Goal: Task Accomplishment & Management: Manage account settings

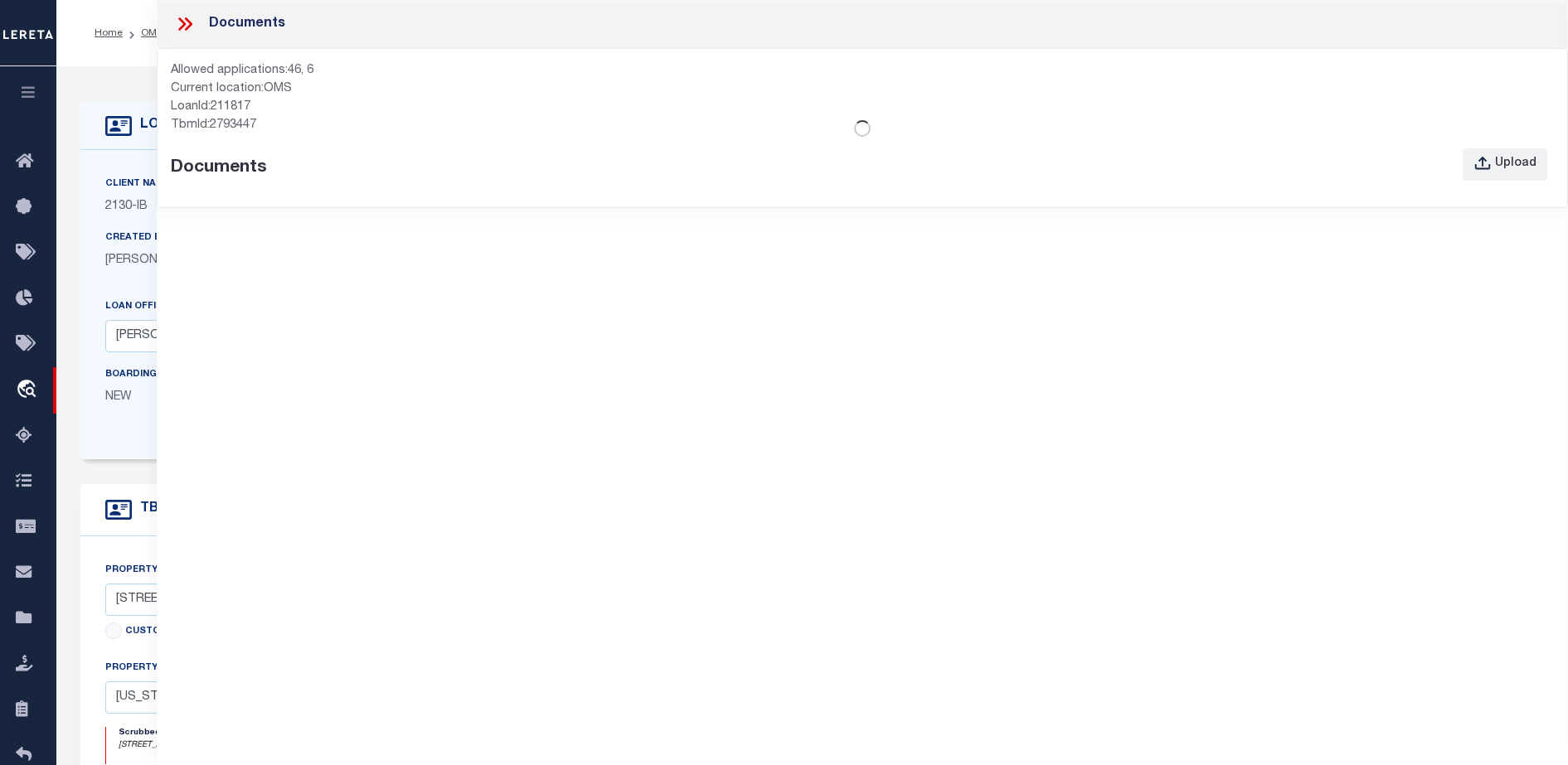
select select "7065"
select select "2702"
select select "NonEscrow"
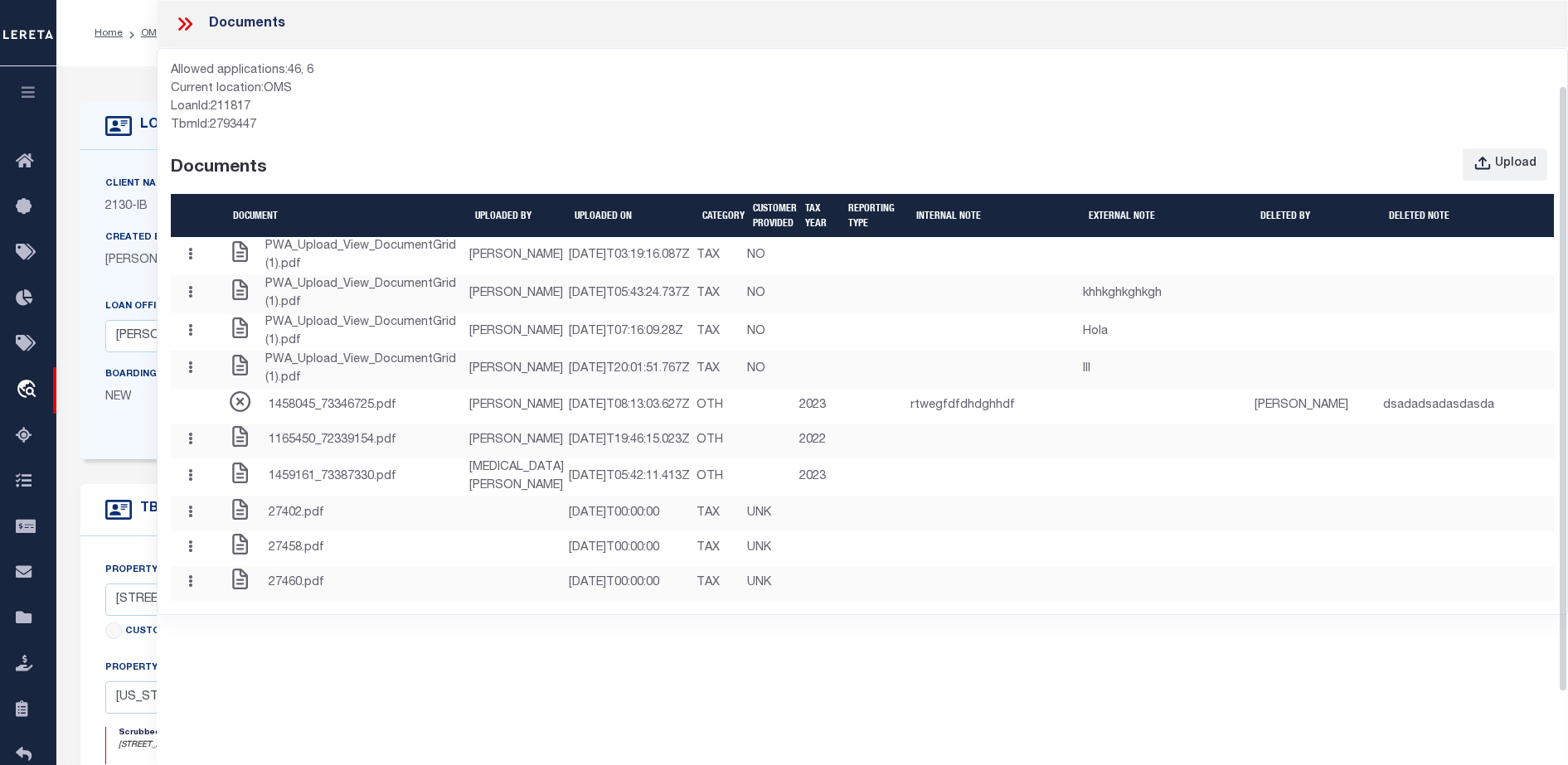
scroll to position [133, 0]
drag, startPoint x: 1561, startPoint y: 310, endPoint x: 1563, endPoint y: 525, distance: 215.0
click at [1563, 525] on div "Documents Allowed applications: 46, 6 Current location: OMS LoanId: 211817 TbmI…" at bounding box center [862, 359] width 1411 height 719
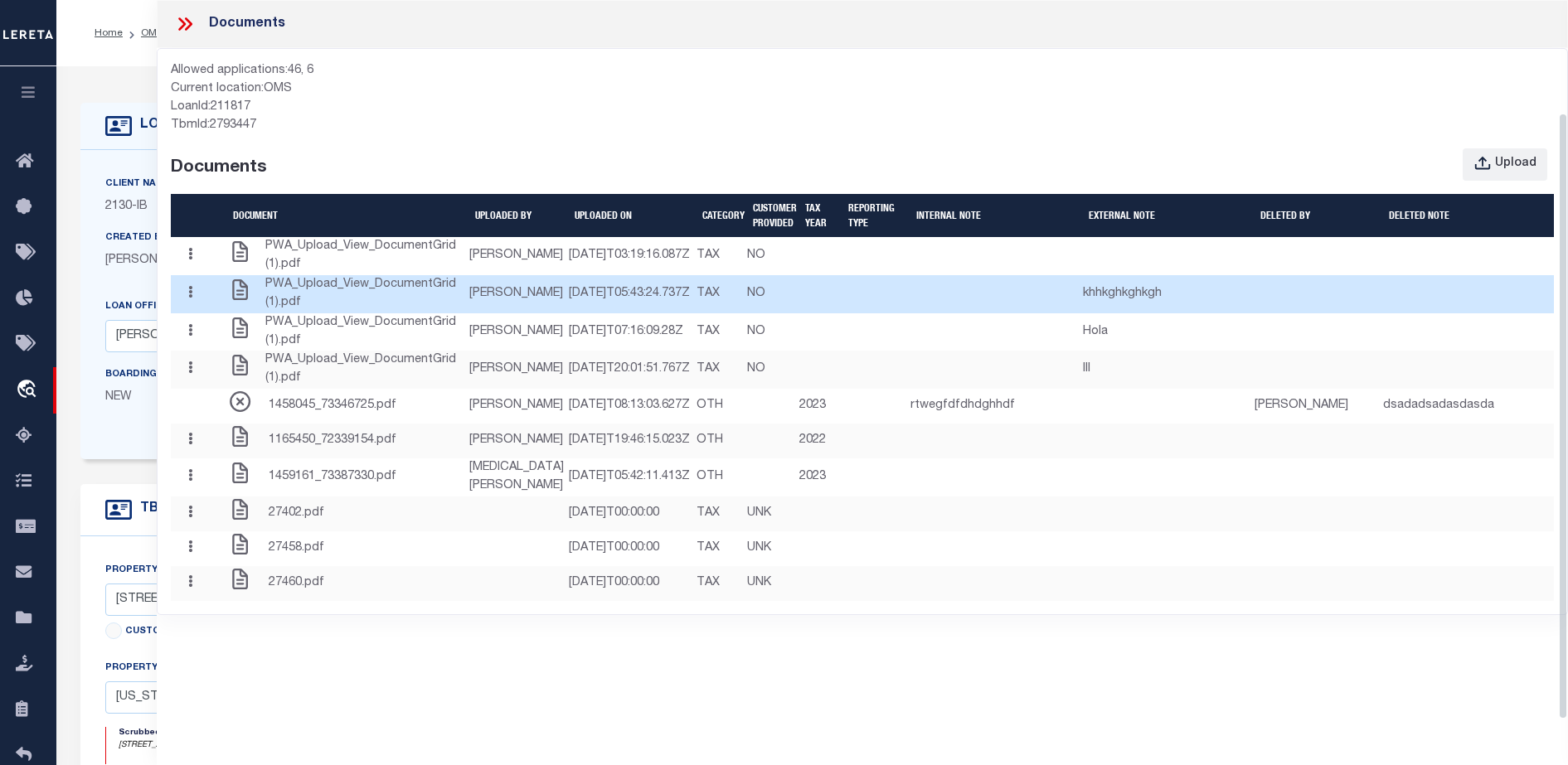
click at [196, 277] on button "button" at bounding box center [190, 294] width 26 height 32
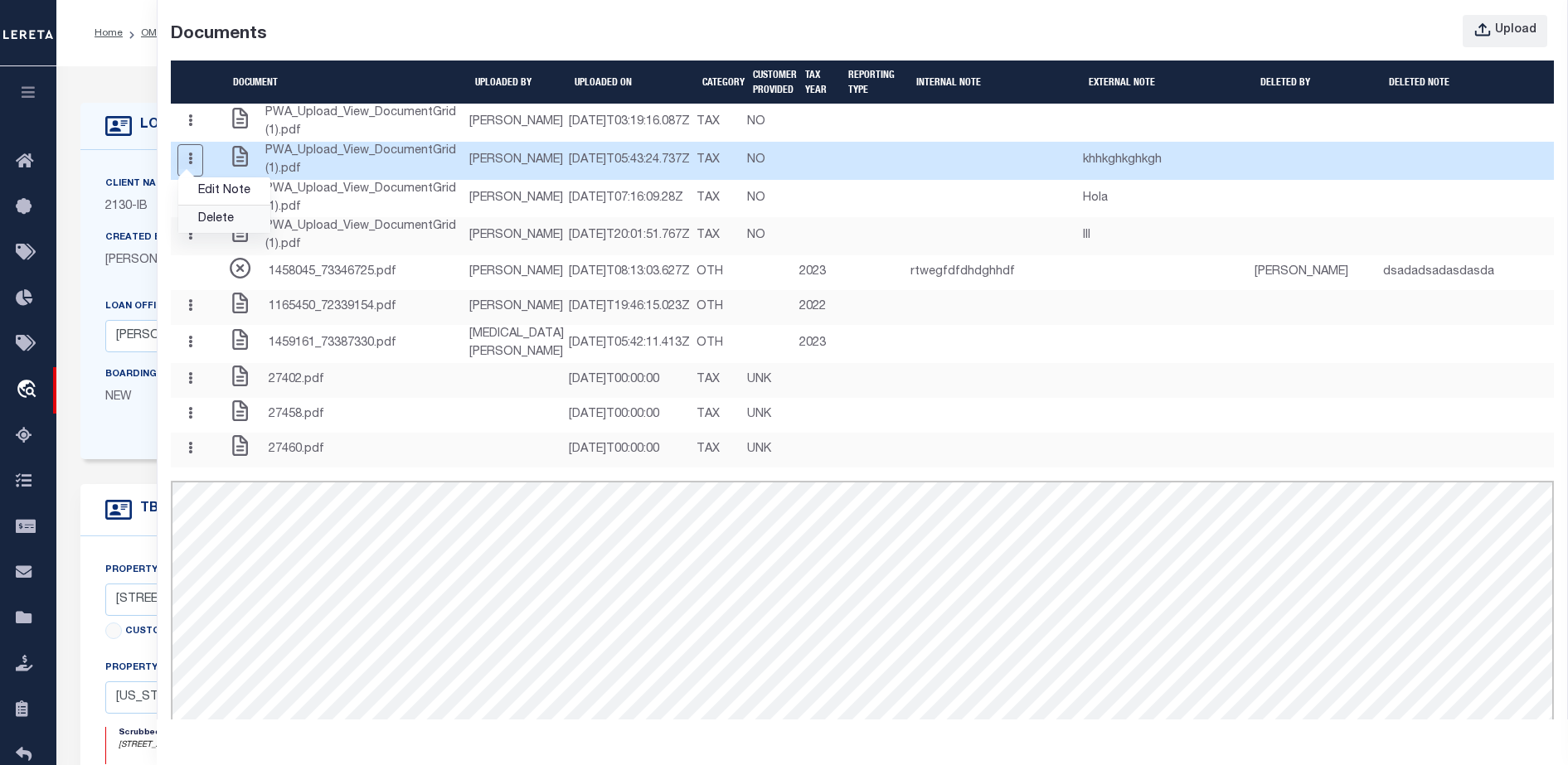
scroll to position [0, 0]
click at [212, 233] on link "Delete" at bounding box center [224, 219] width 92 height 28
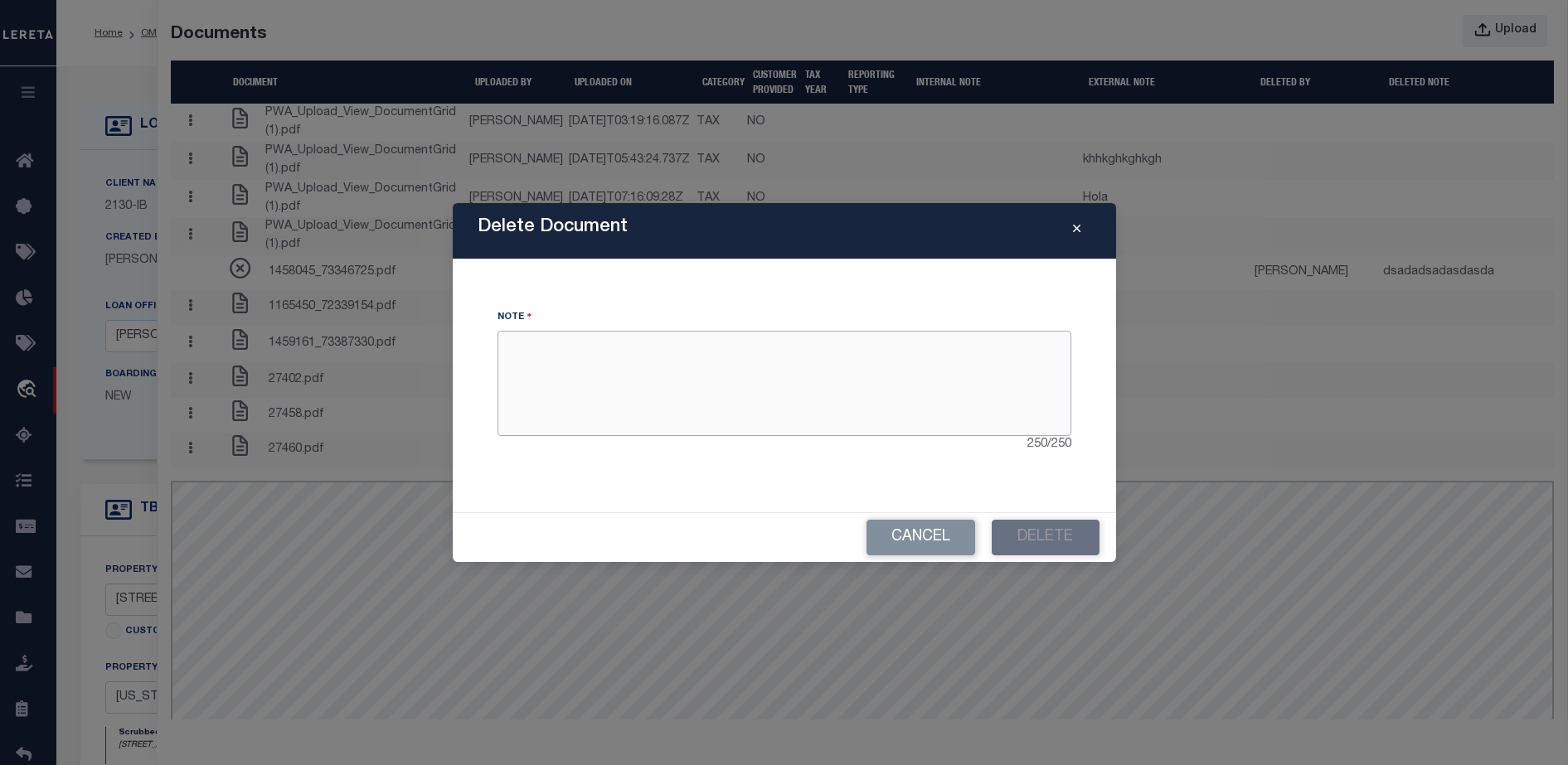
click at [738, 407] on textarea at bounding box center [785, 383] width 574 height 105
type textarea "delete"
drag, startPoint x: 1045, startPoint y: 556, endPoint x: 1061, endPoint y: 529, distance: 31.4
click at [1061, 529] on div "Cancel Delete" at bounding box center [784, 537] width 663 height 48
click at [1061, 529] on button "Delete" at bounding box center [1045, 538] width 107 height 36
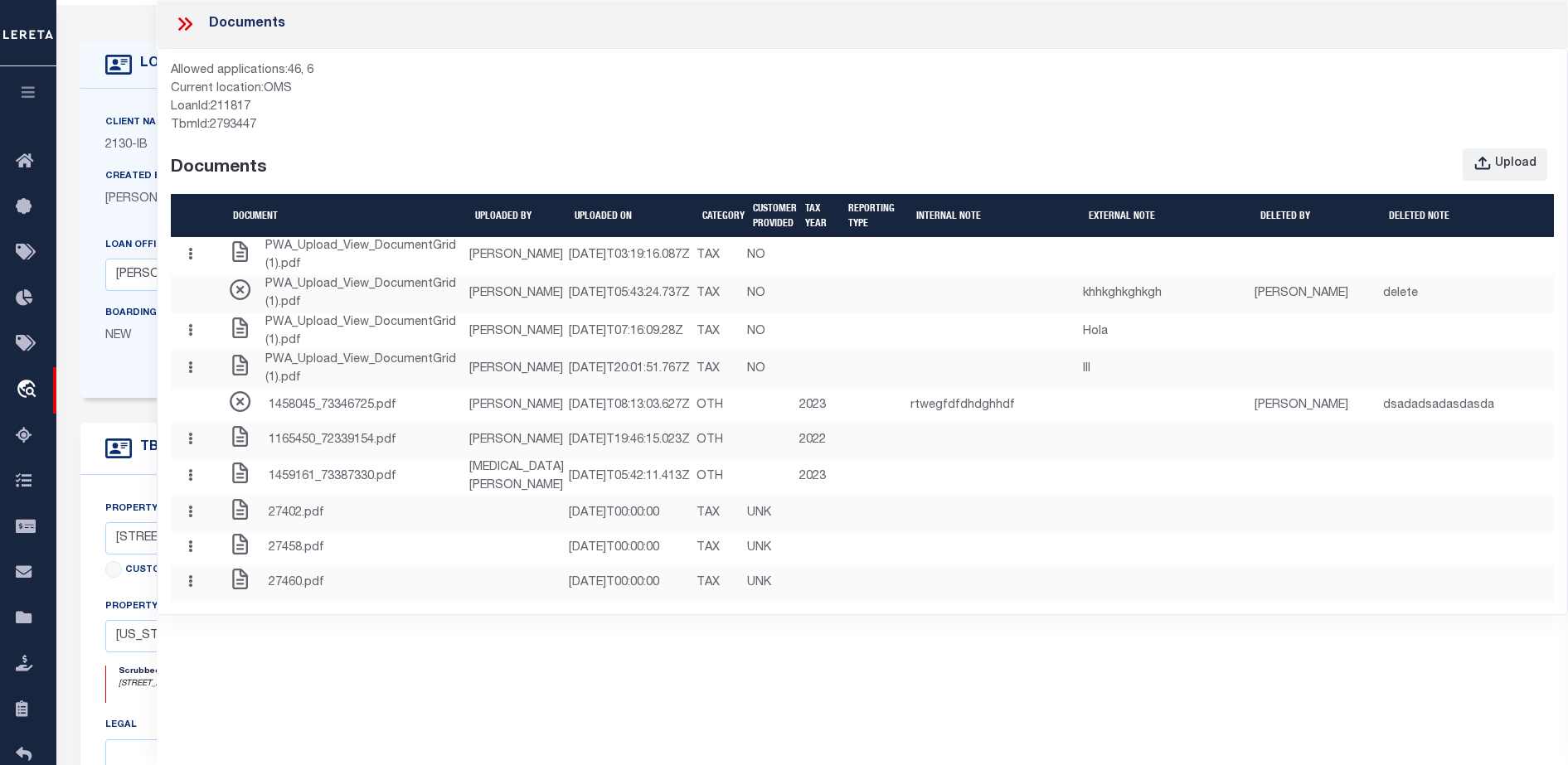
scroll to position [44, 0]
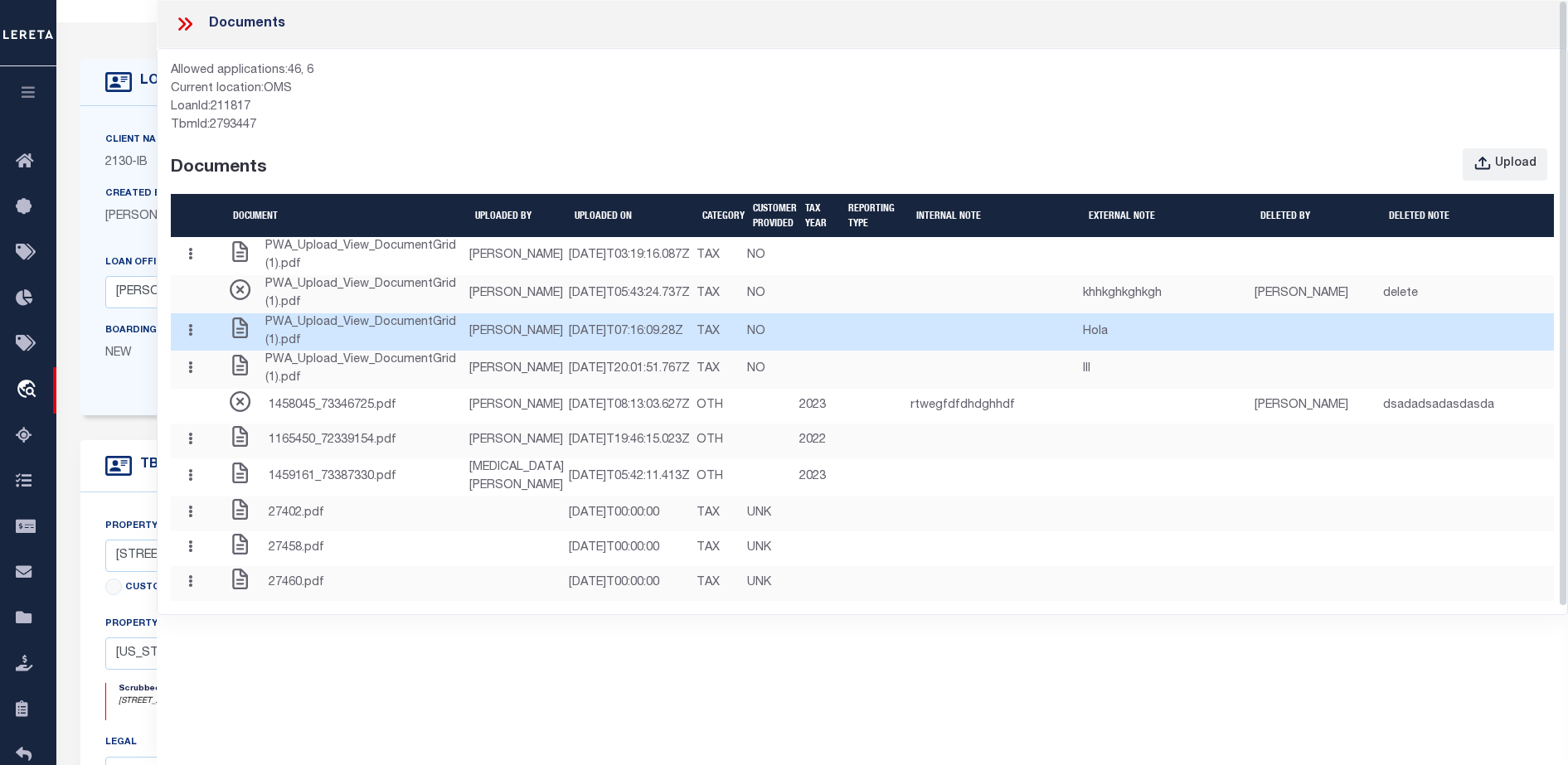
click at [842, 352] on td at bounding box center [819, 333] width 43 height 38
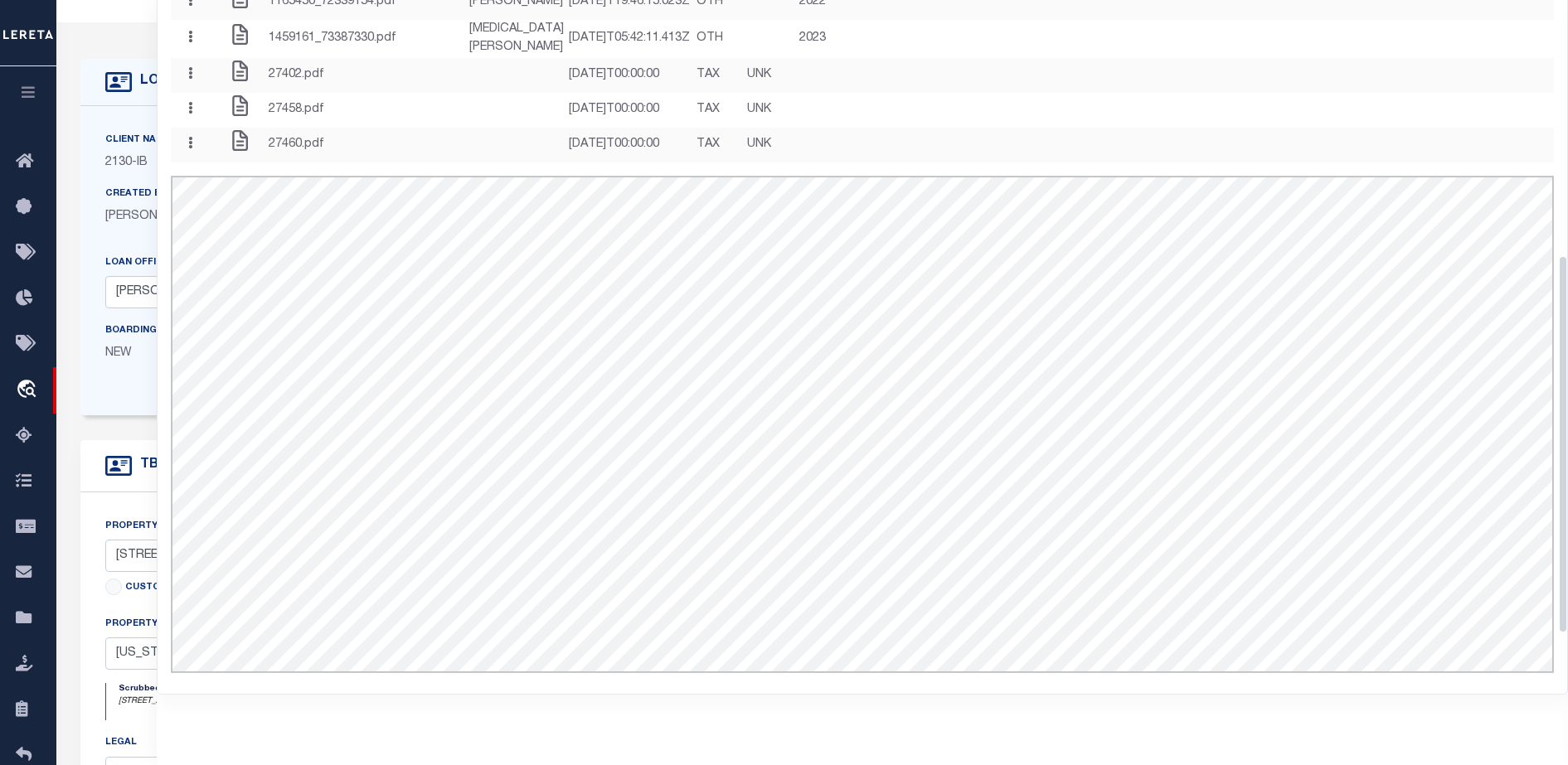
scroll to position [485, 0]
drag, startPoint x: 1560, startPoint y: 284, endPoint x: 1558, endPoint y: 540, distance: 256.0
click at [1558, 540] on div "Documents Allowed applications: 46, 6 Current location: OMS LoanId: 211817 TbmI…" at bounding box center [862, 359] width 1411 height 719
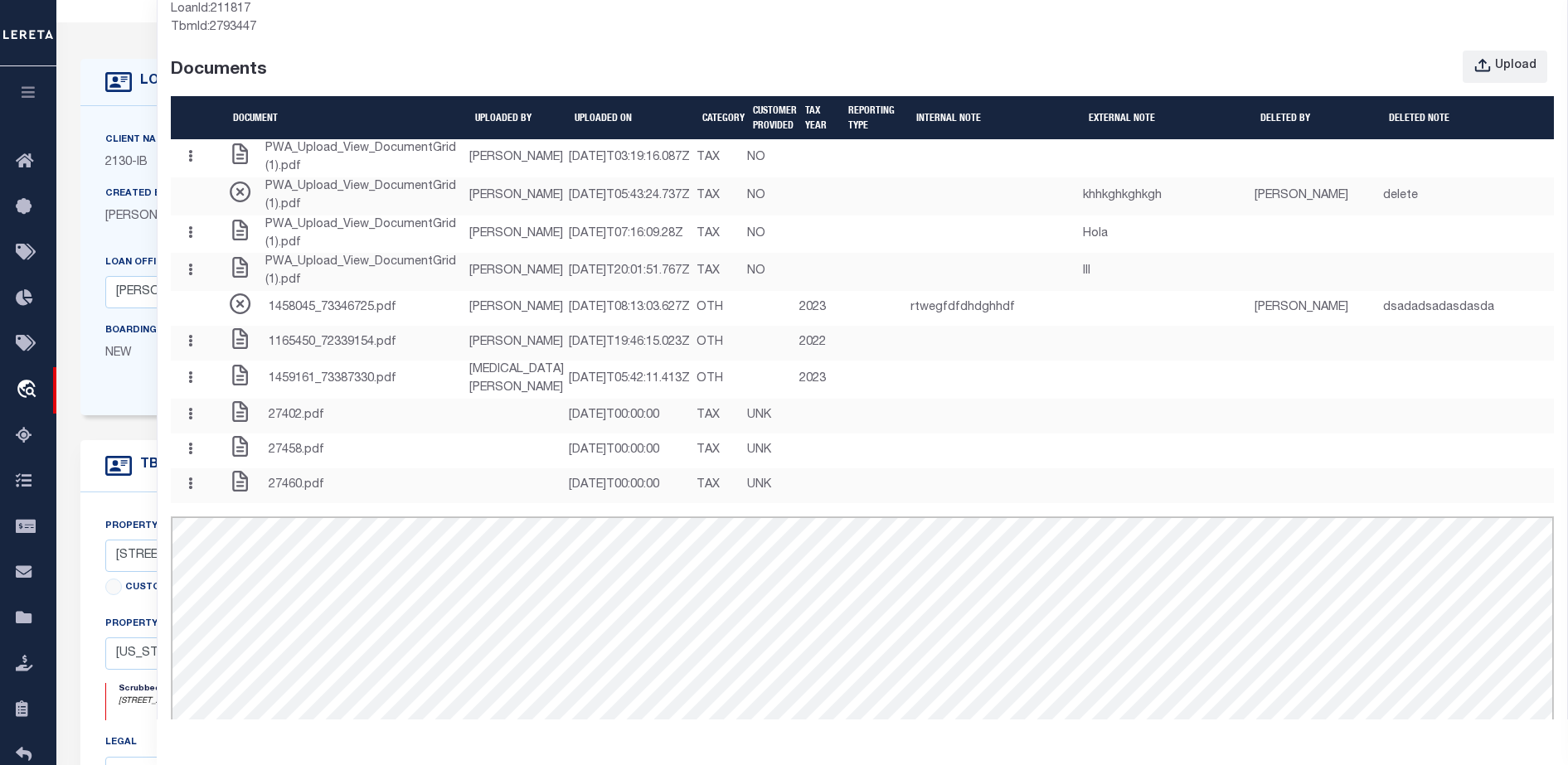
scroll to position [0, 0]
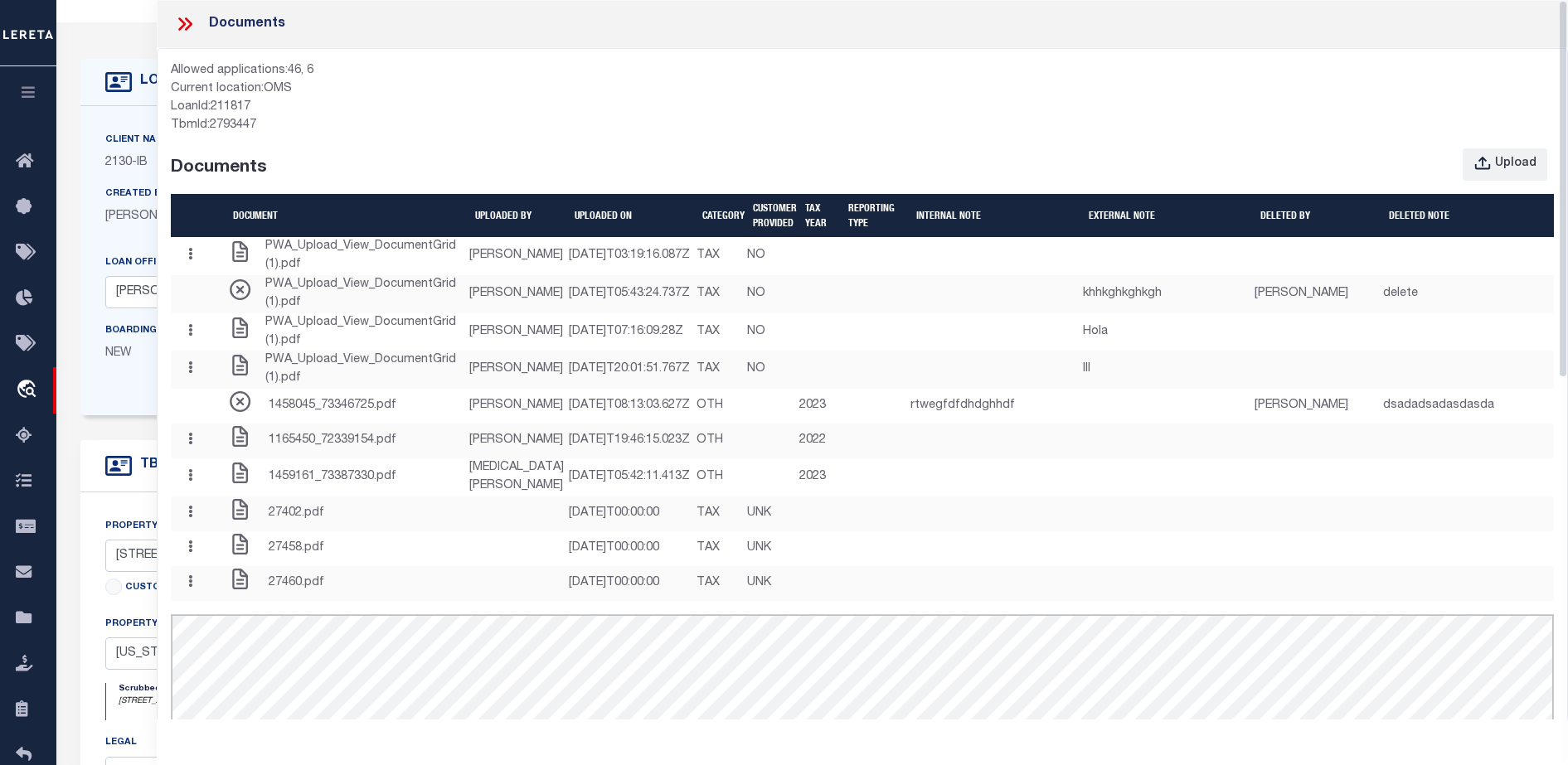
drag, startPoint x: 1562, startPoint y: 446, endPoint x: 1570, endPoint y: 36, distance: 410.1
click at [1567, 36] on html "Home OMS Detail" at bounding box center [784, 593] width 1568 height 1273
click at [202, 28] on div at bounding box center [191, 24] width 35 height 22
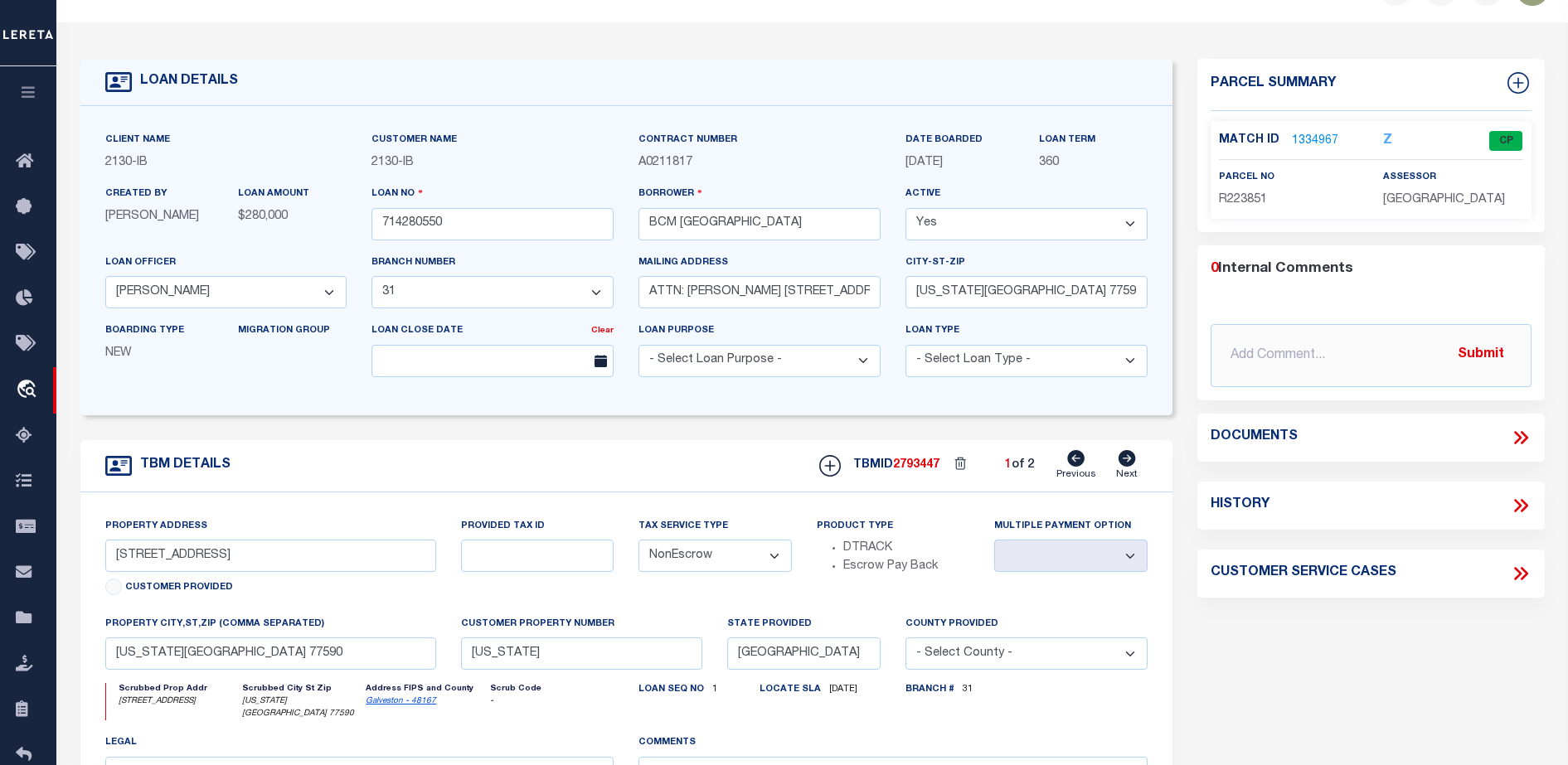
click at [1526, 441] on icon at bounding box center [1520, 437] width 22 height 22
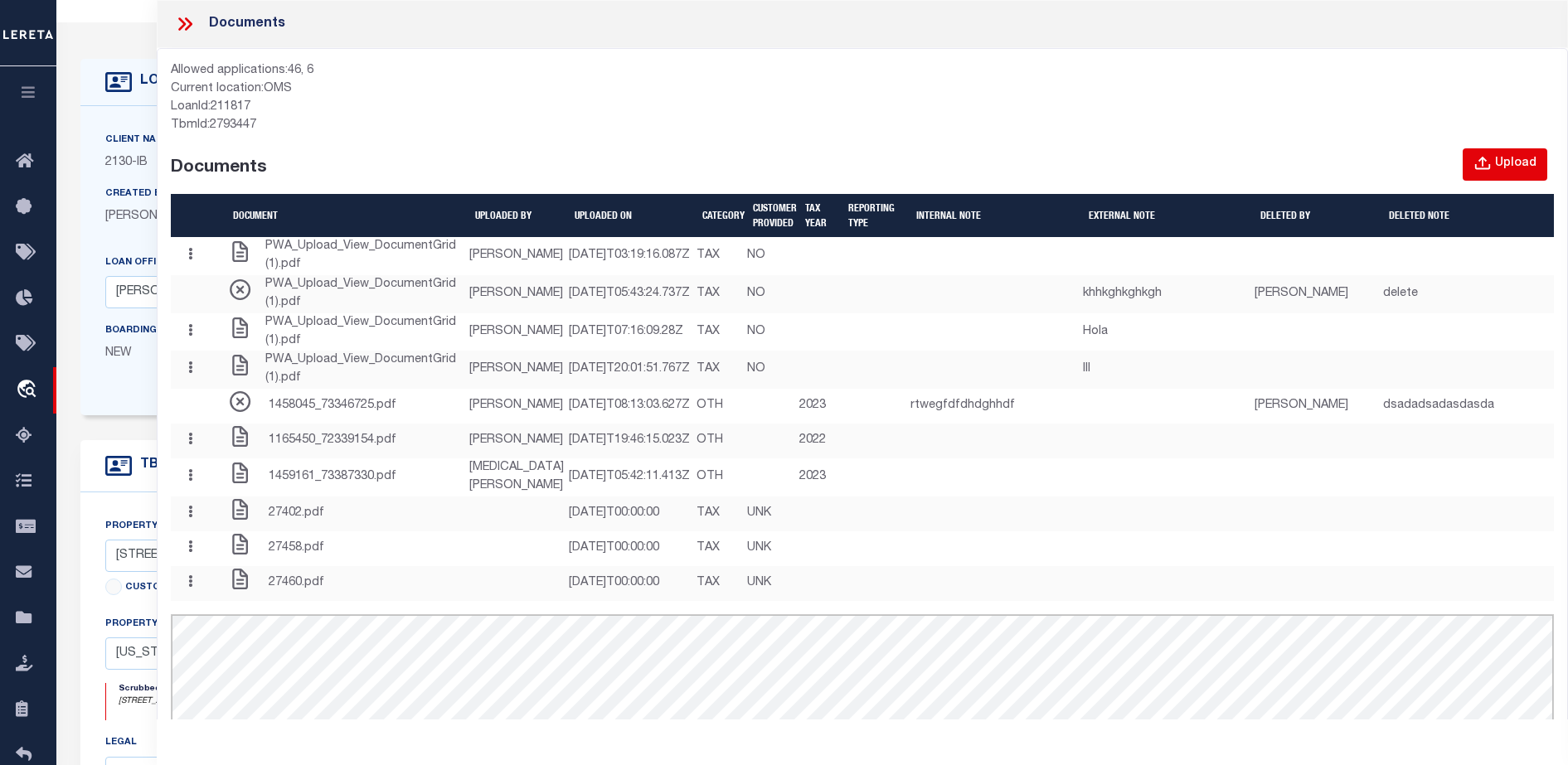
click at [1487, 168] on icon "button" at bounding box center [1482, 163] width 15 height 13
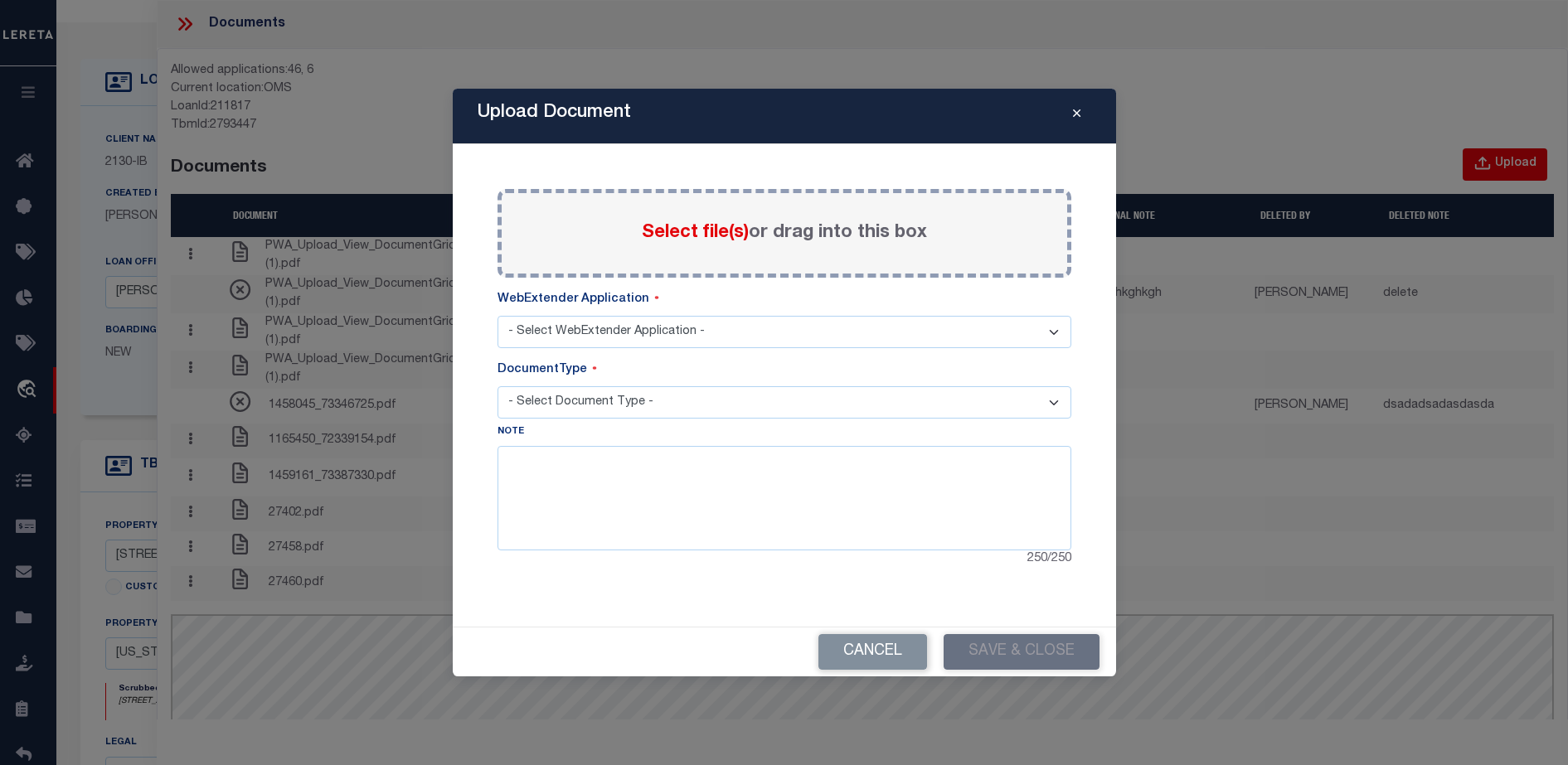
select select "6"
select select "TAX"
click at [1069, 114] on button "Close" at bounding box center [1077, 116] width 29 height 20
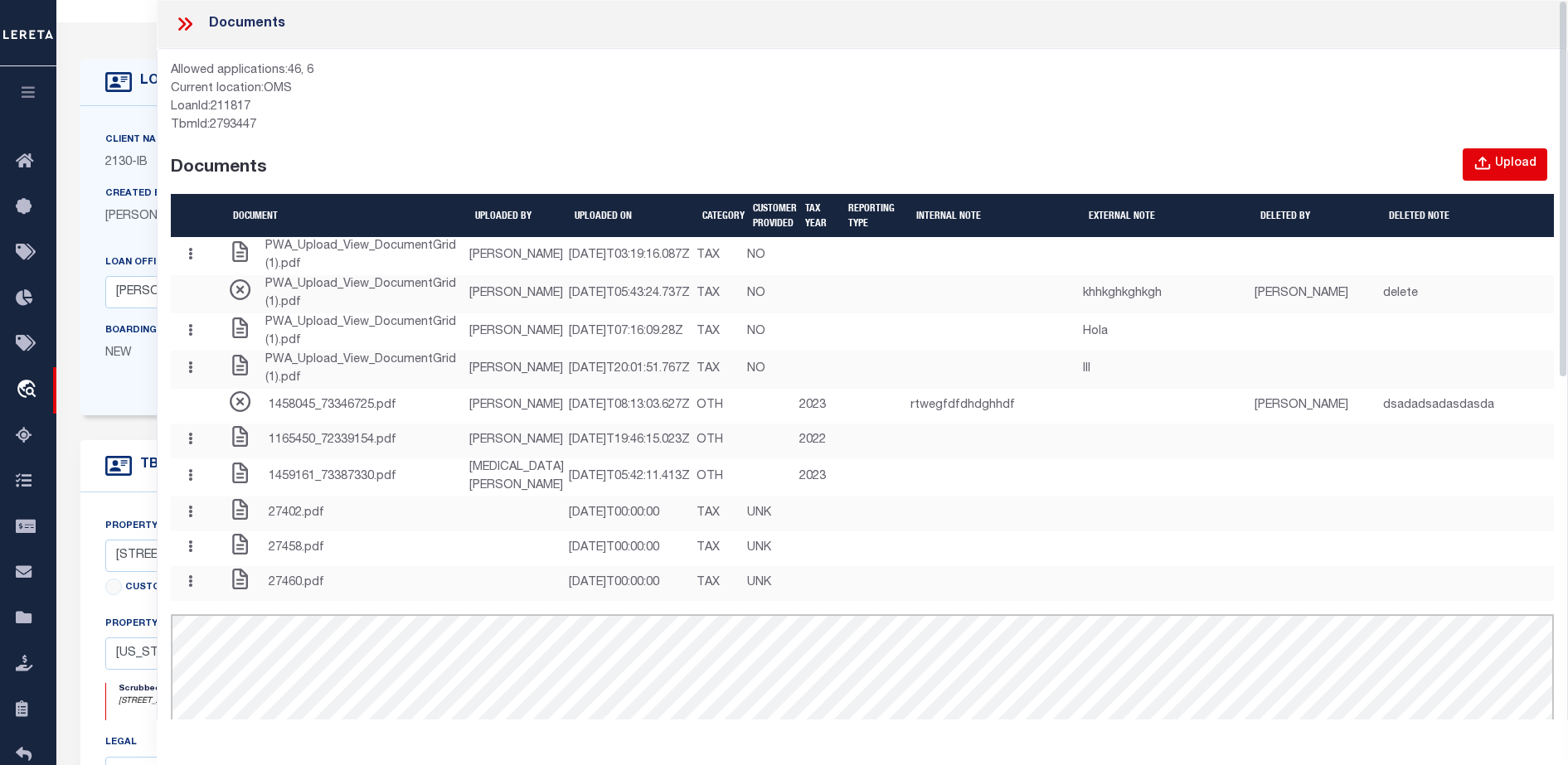
click at [1495, 168] on button "Upload" at bounding box center [1504, 164] width 85 height 32
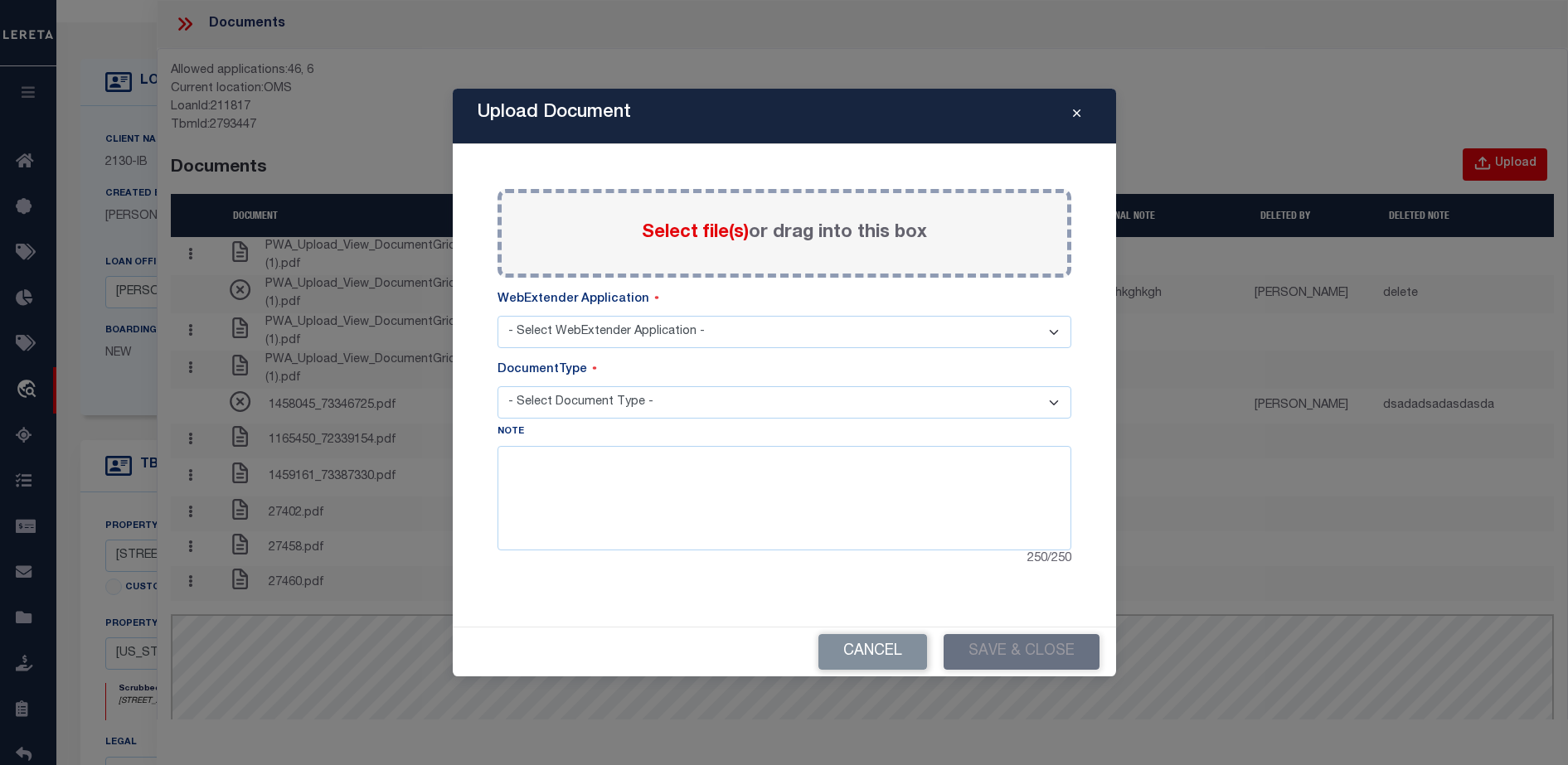
select select "6"
select select "TAX"
click at [691, 225] on span "Select file(s)" at bounding box center [695, 233] width 107 height 18
click at [0, 0] on input "Select file(s) or drag into this box" at bounding box center [0, 0] width 0 height 0
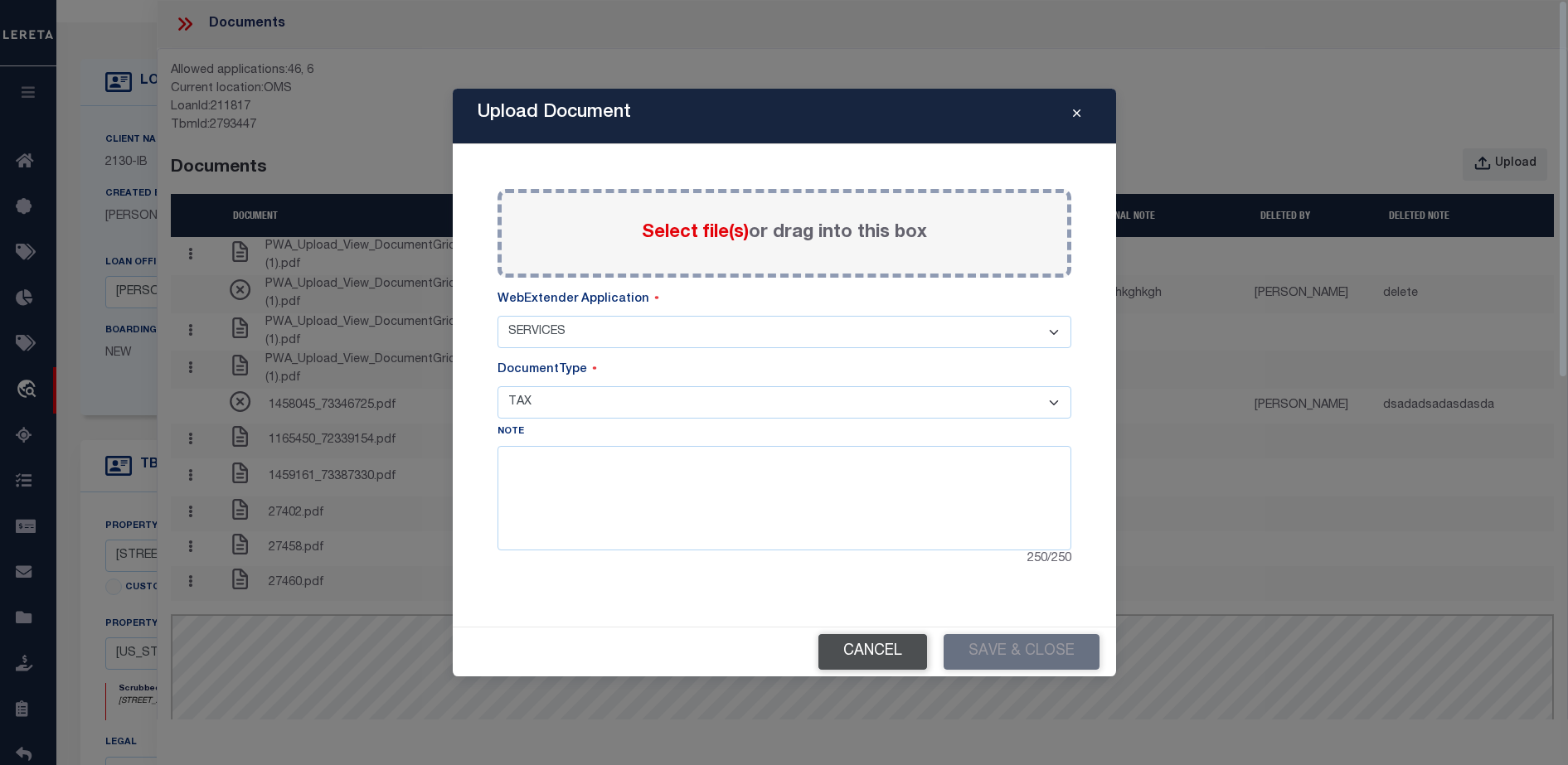
click at [873, 654] on button "Cancel" at bounding box center [872, 653] width 108 height 36
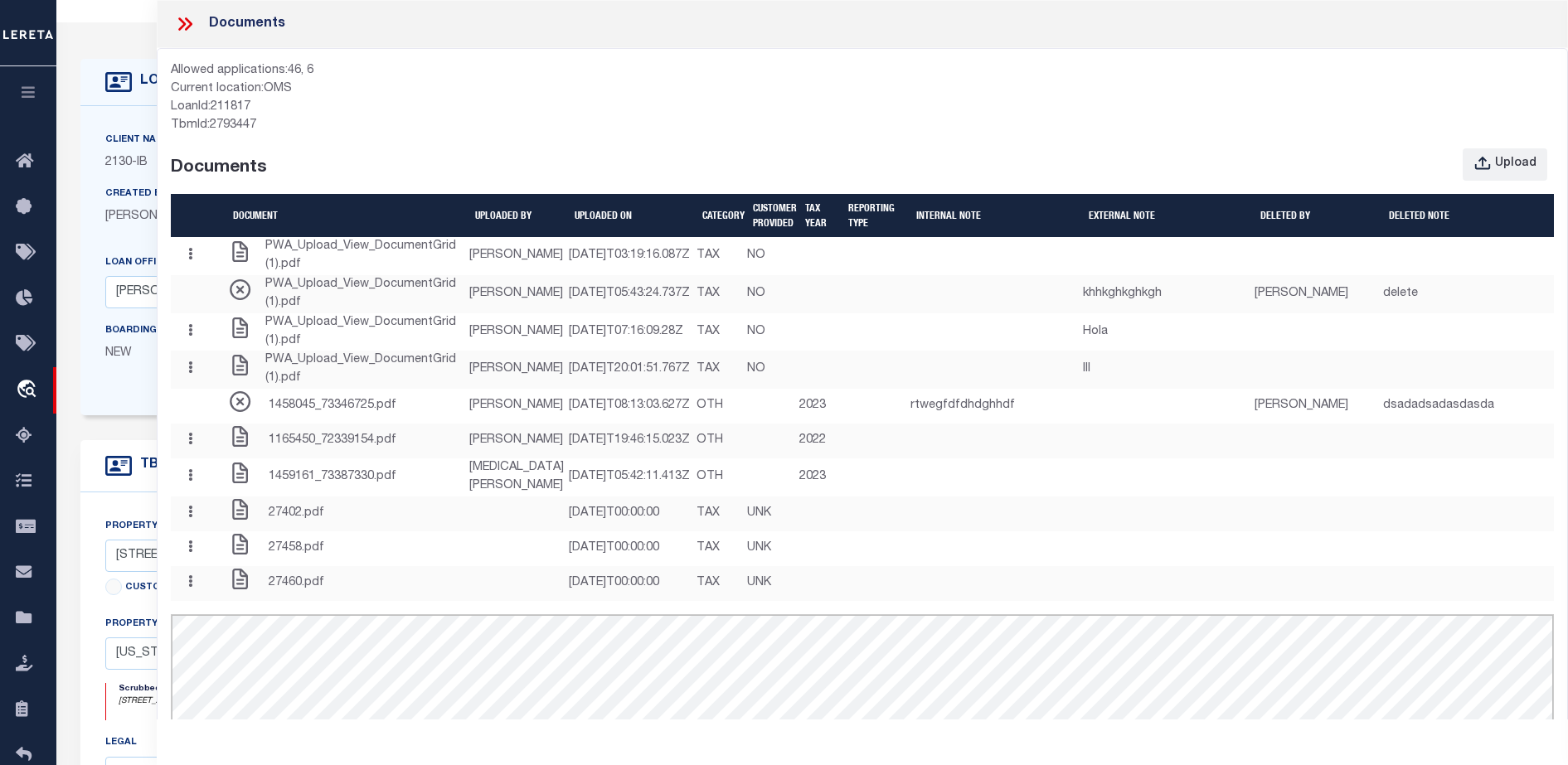
click at [615, 163] on div "Upload" at bounding box center [1038, 164] width 1056 height 33
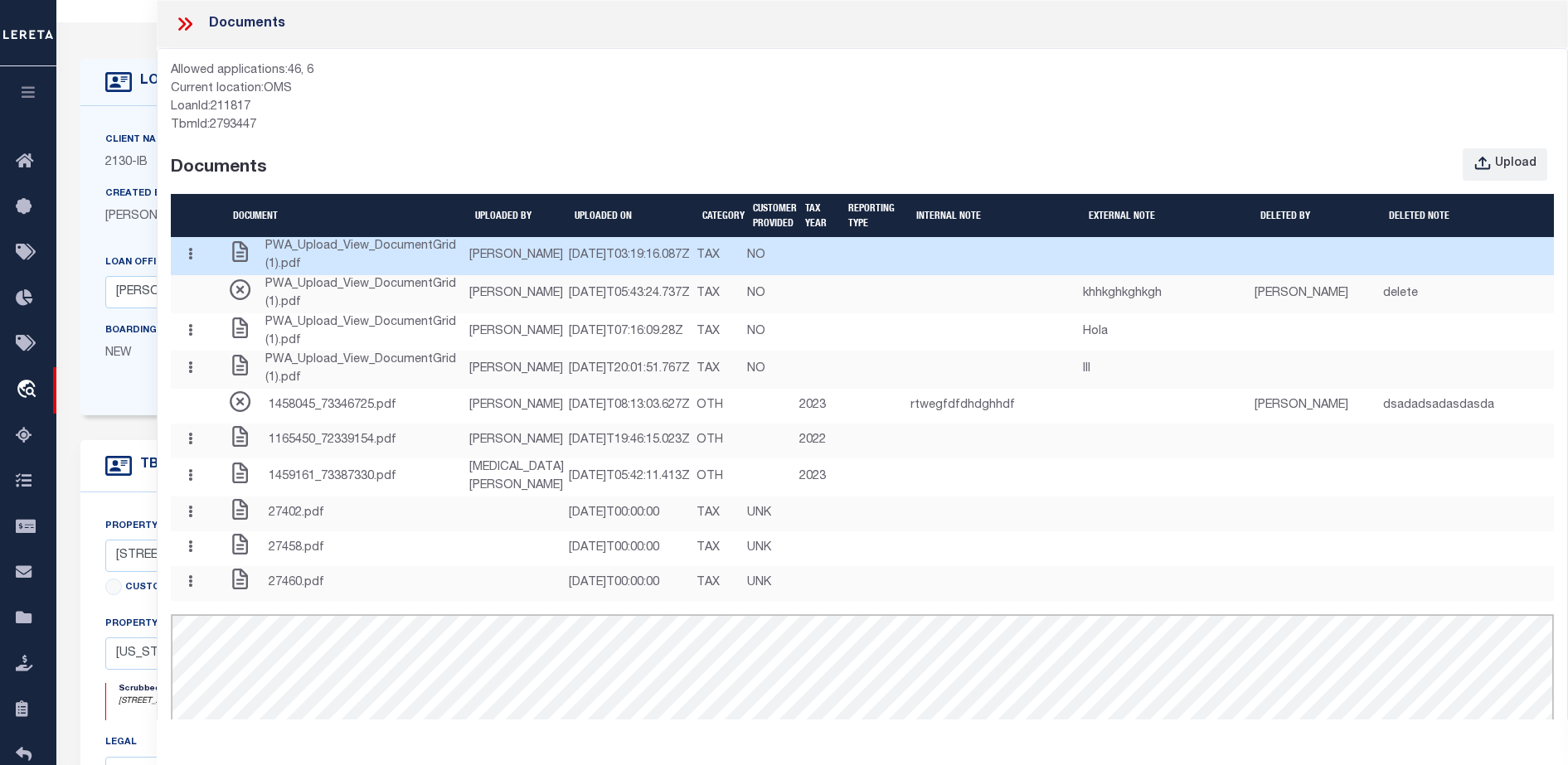
click at [203, 272] on button "button" at bounding box center [190, 256] width 26 height 32
click at [243, 329] on link "Delete" at bounding box center [224, 315] width 92 height 28
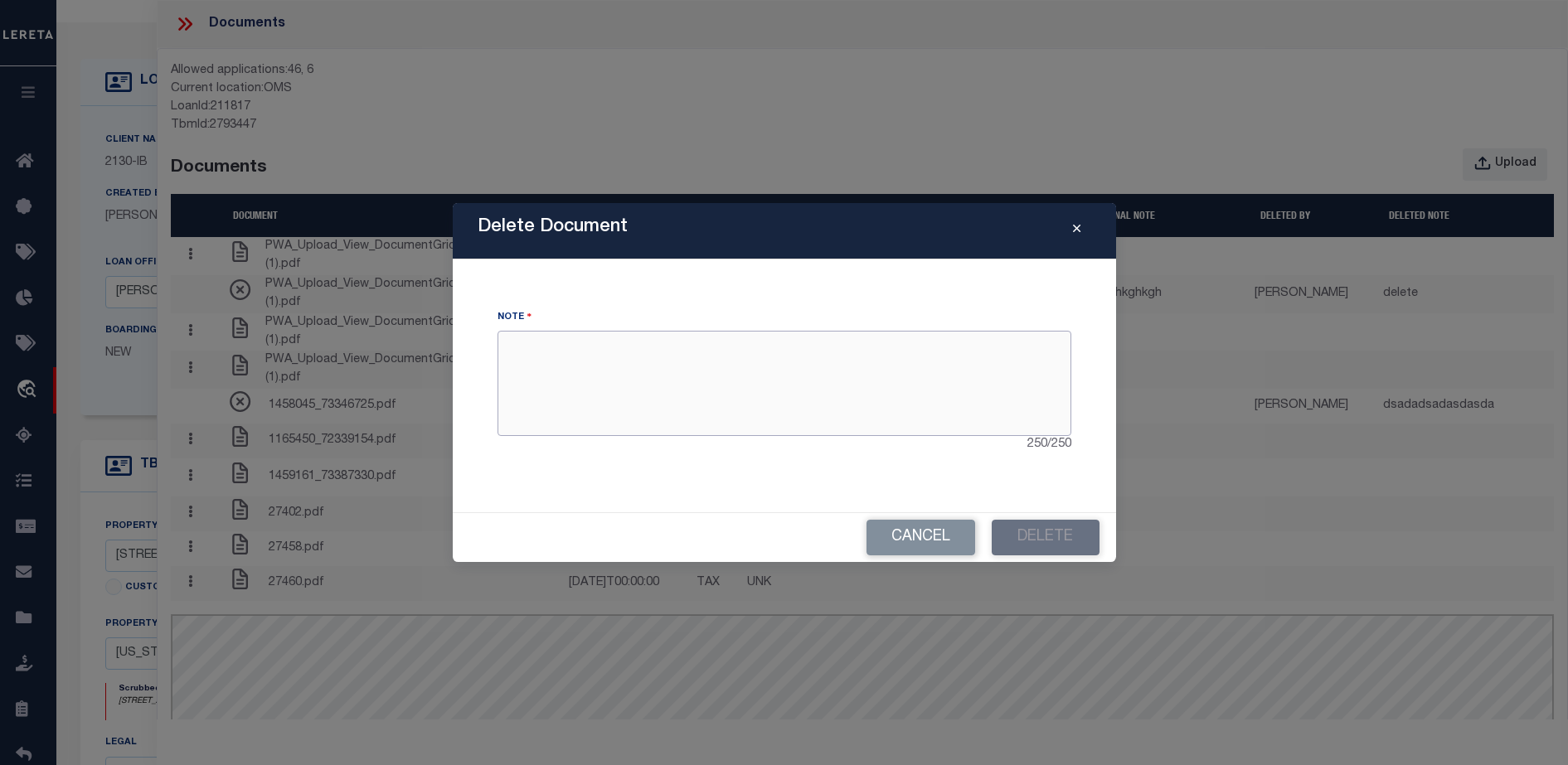
click at [906, 393] on textarea at bounding box center [785, 383] width 574 height 105
type textarea "plkl"
click at [1047, 535] on button "Delete" at bounding box center [1045, 538] width 107 height 36
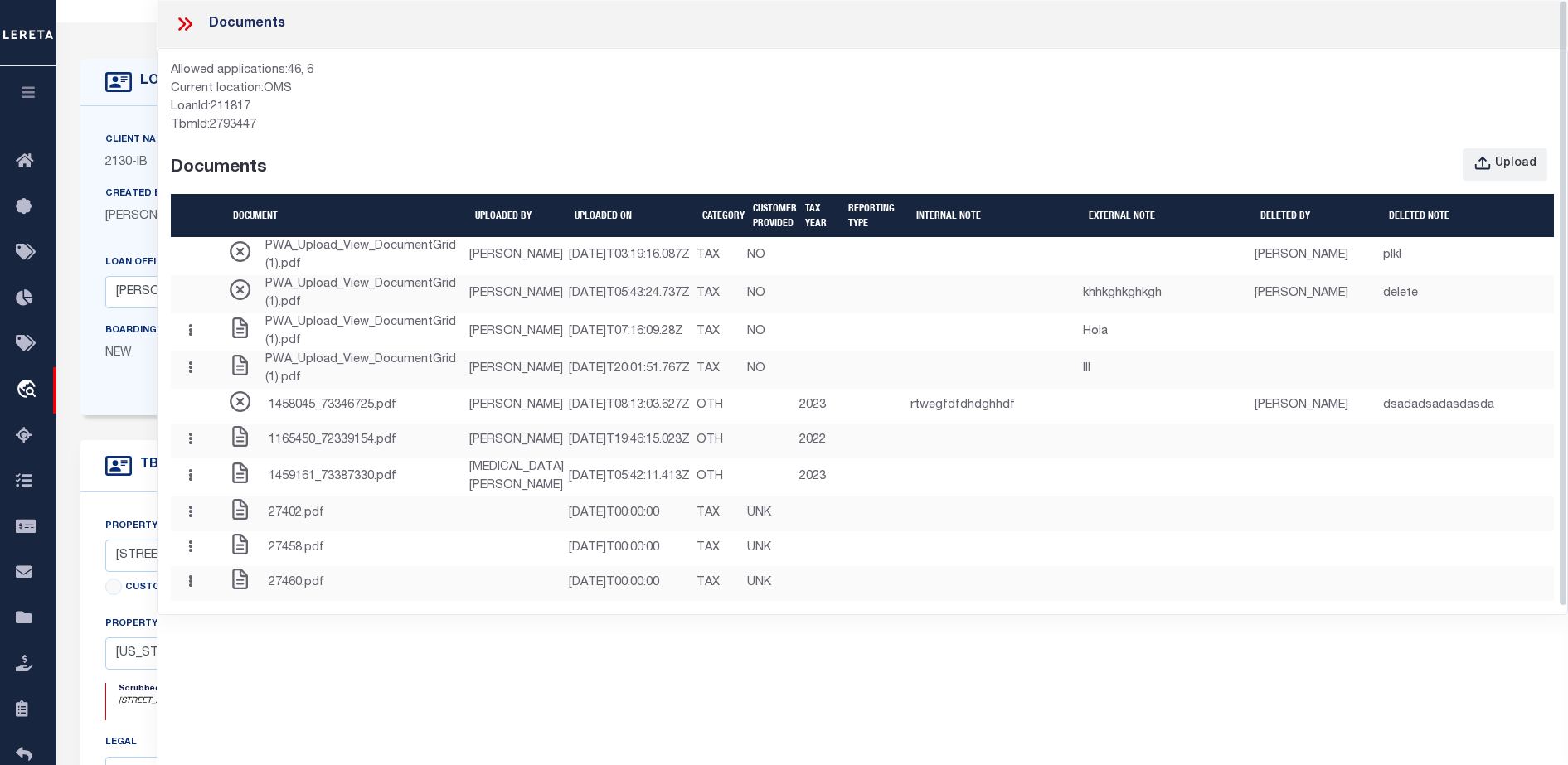
drag, startPoint x: 1563, startPoint y: 265, endPoint x: 1551, endPoint y: 108, distance: 157.5
click at [1551, 108] on div "Documents Allowed applications: 46, 6 Current location: OMS LoanId: 211817 TbmI…" at bounding box center [862, 359] width 1411 height 719
click at [1508, 165] on div "Upload" at bounding box center [1516, 163] width 42 height 18
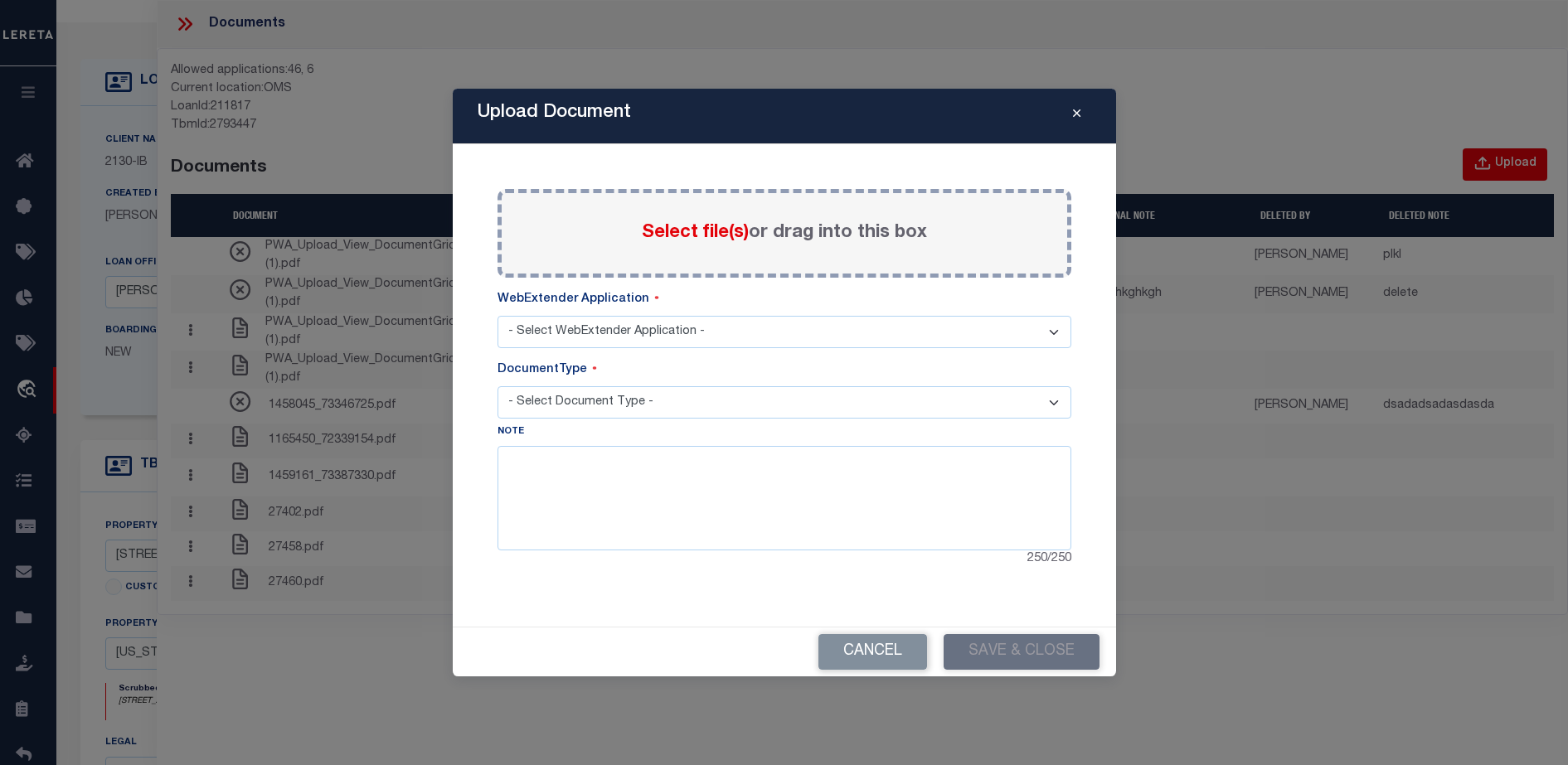
select select "6"
select select "TAX"
click at [1080, 120] on button "Close" at bounding box center [1077, 116] width 29 height 20
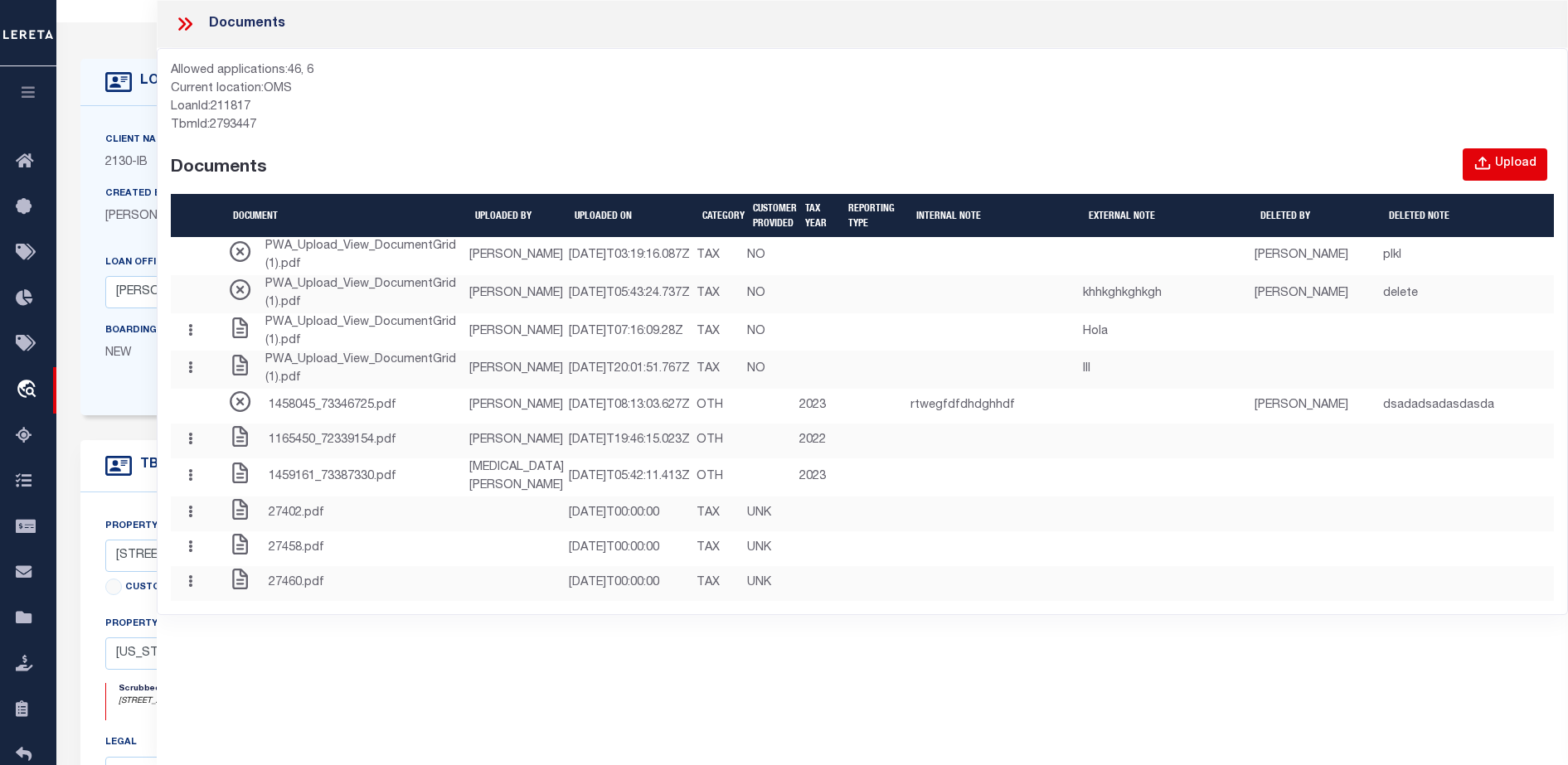
click at [1500, 158] on div "Upload" at bounding box center [1516, 163] width 42 height 18
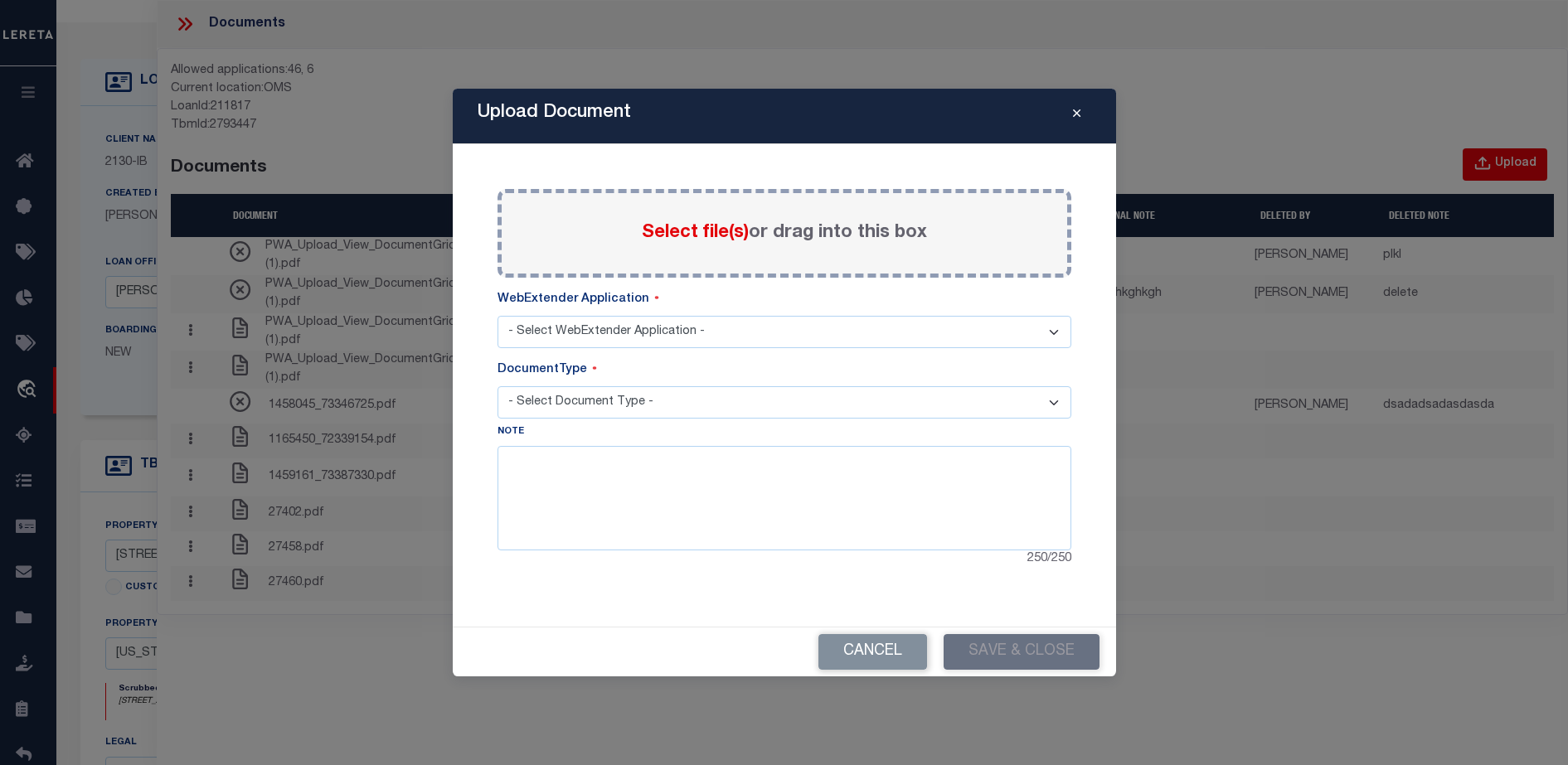
select select "6"
select select "TAX"
click at [1076, 116] on icon "Close" at bounding box center [1077, 113] width 8 height 12
